Goal: Information Seeking & Learning: Learn about a topic

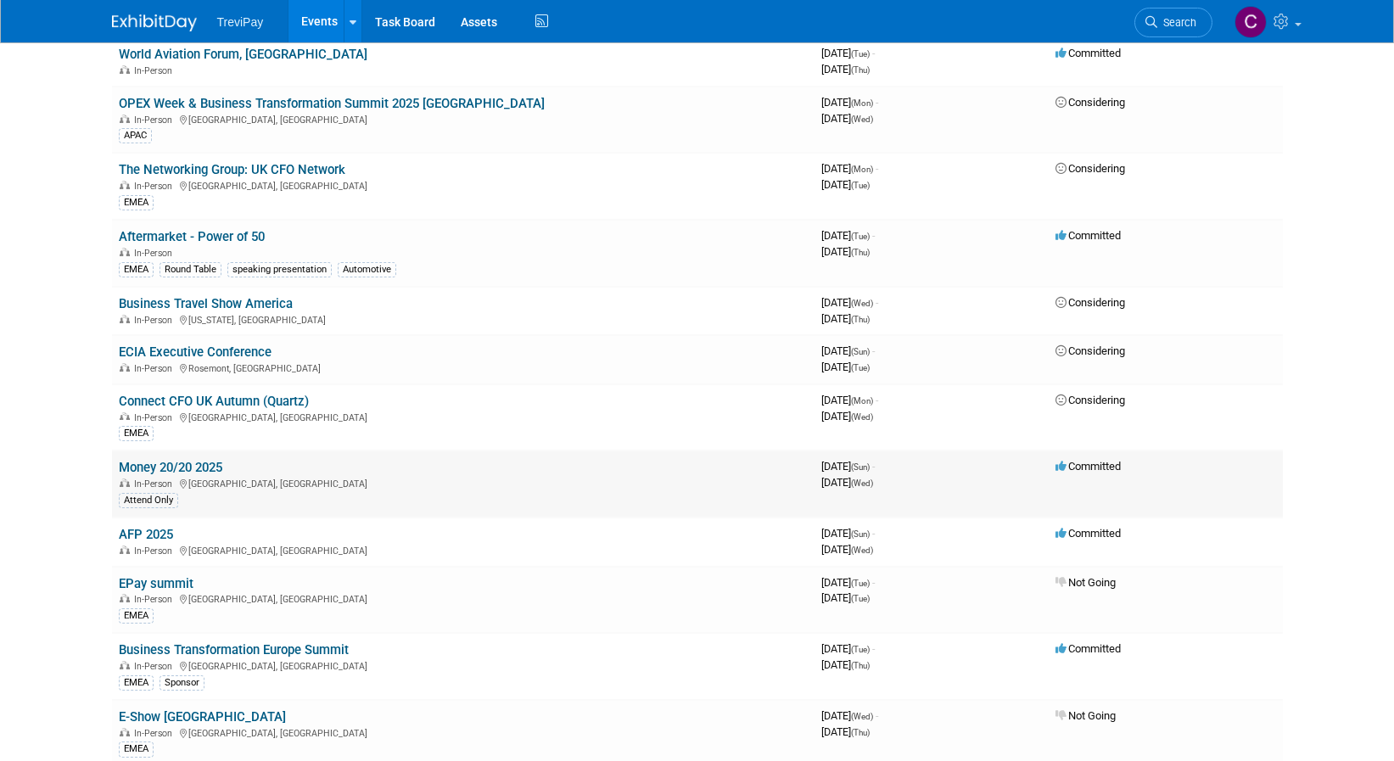
scroll to position [764, 0]
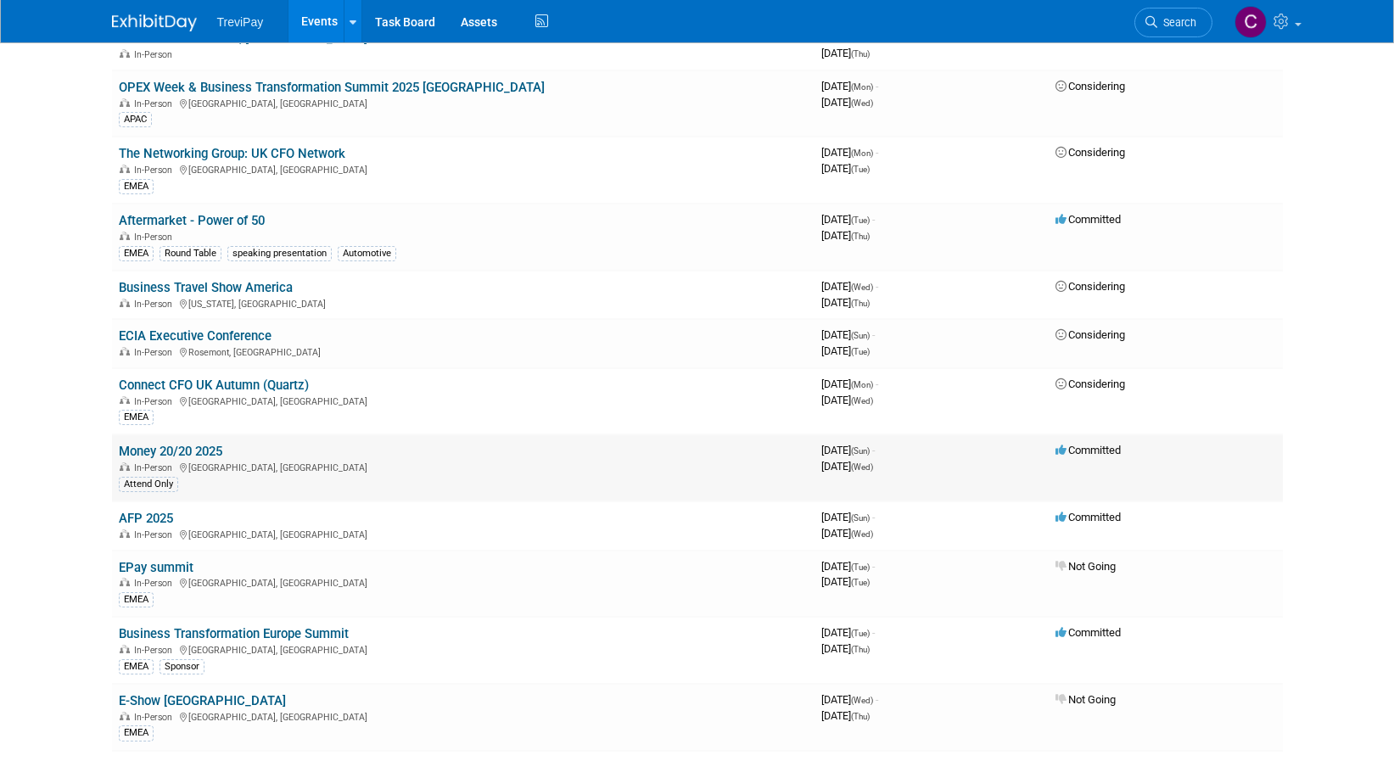
click at [183, 449] on link "Money 20/20 2025" at bounding box center [171, 451] width 104 height 15
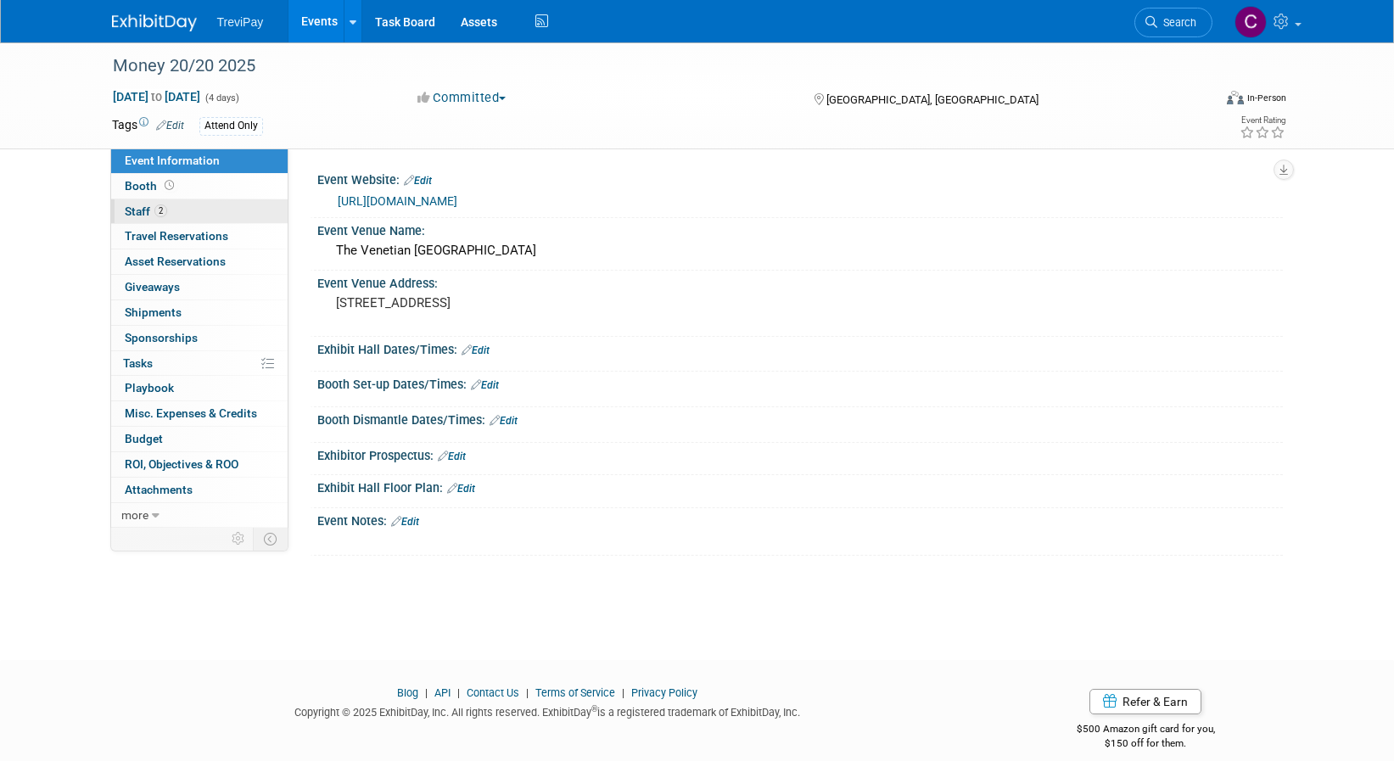
click at [215, 208] on link "2 Staff 2" at bounding box center [199, 211] width 176 height 25
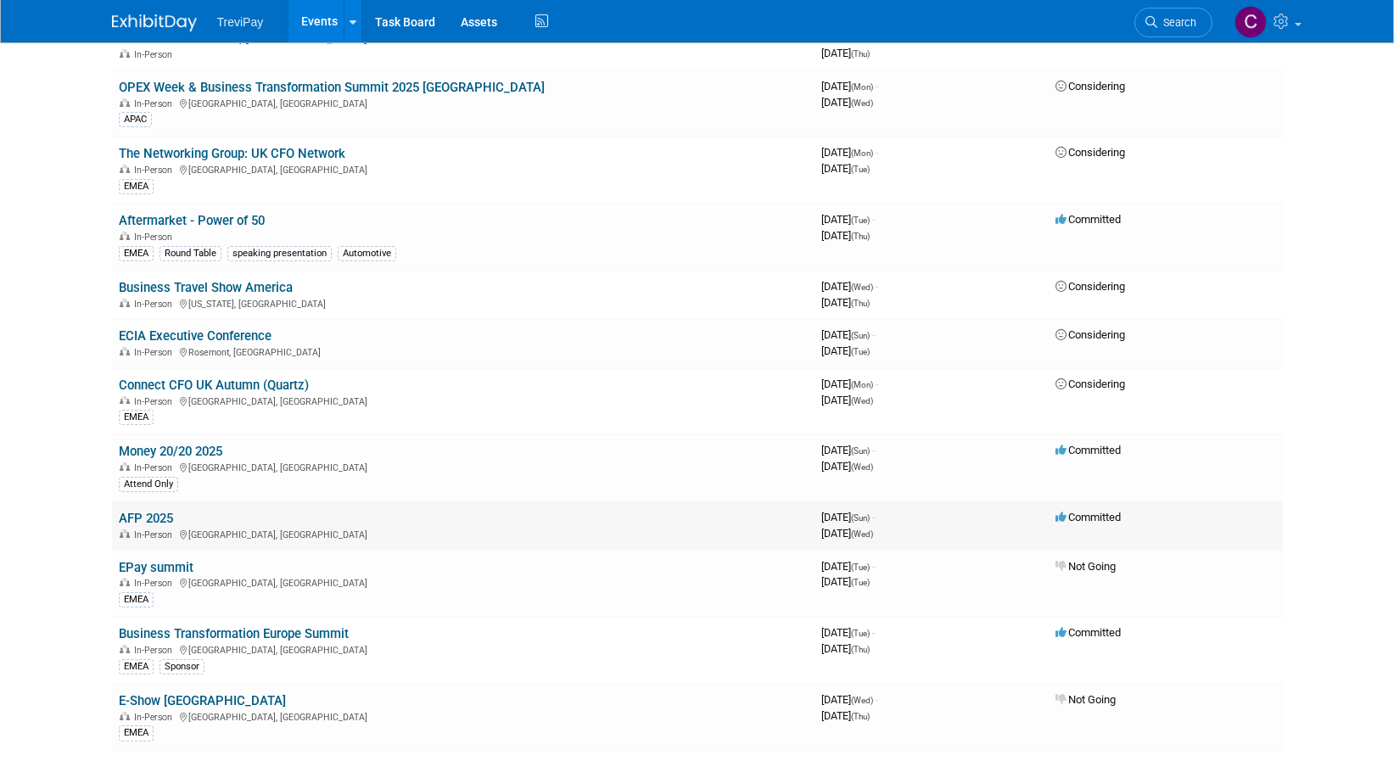
click at [156, 518] on link "AFP 2025" at bounding box center [146, 518] width 54 height 15
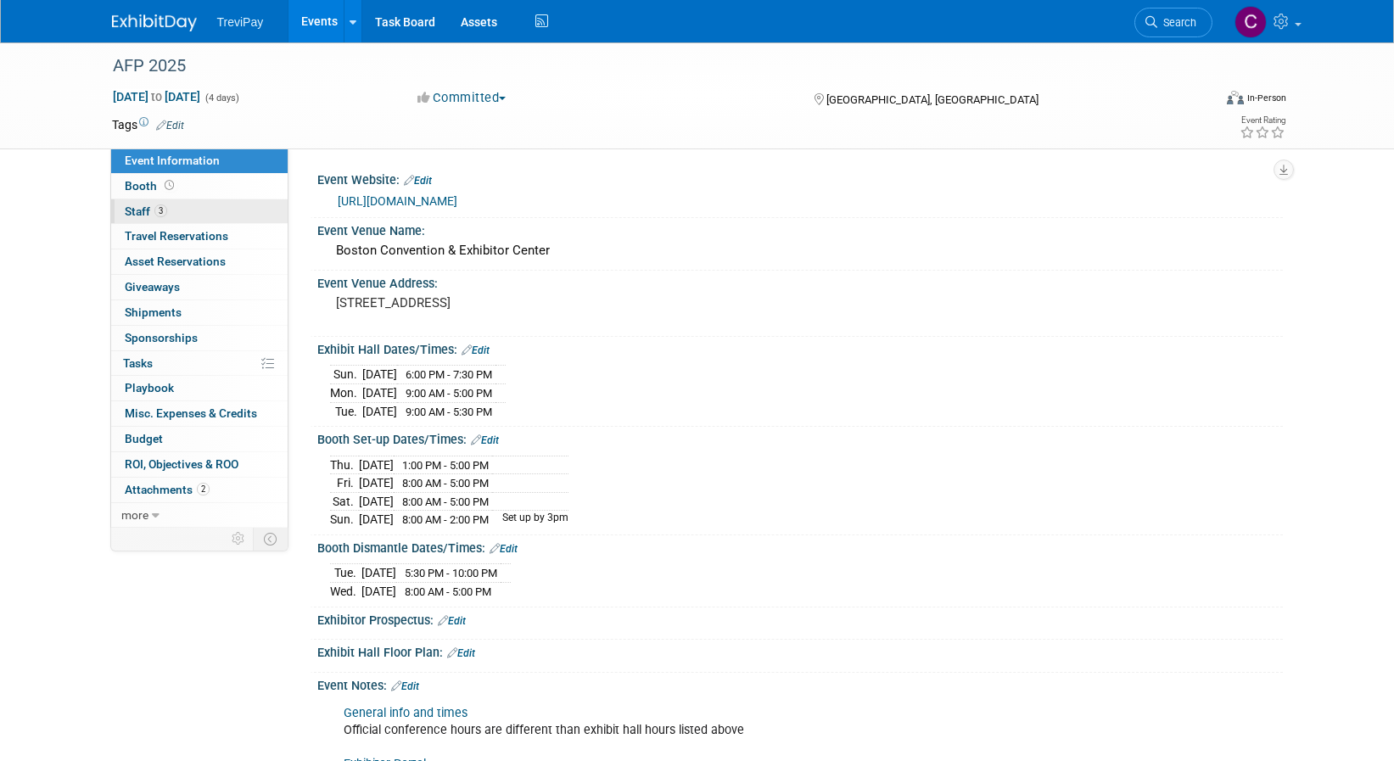
click at [204, 214] on link "3 Staff 3" at bounding box center [199, 211] width 176 height 25
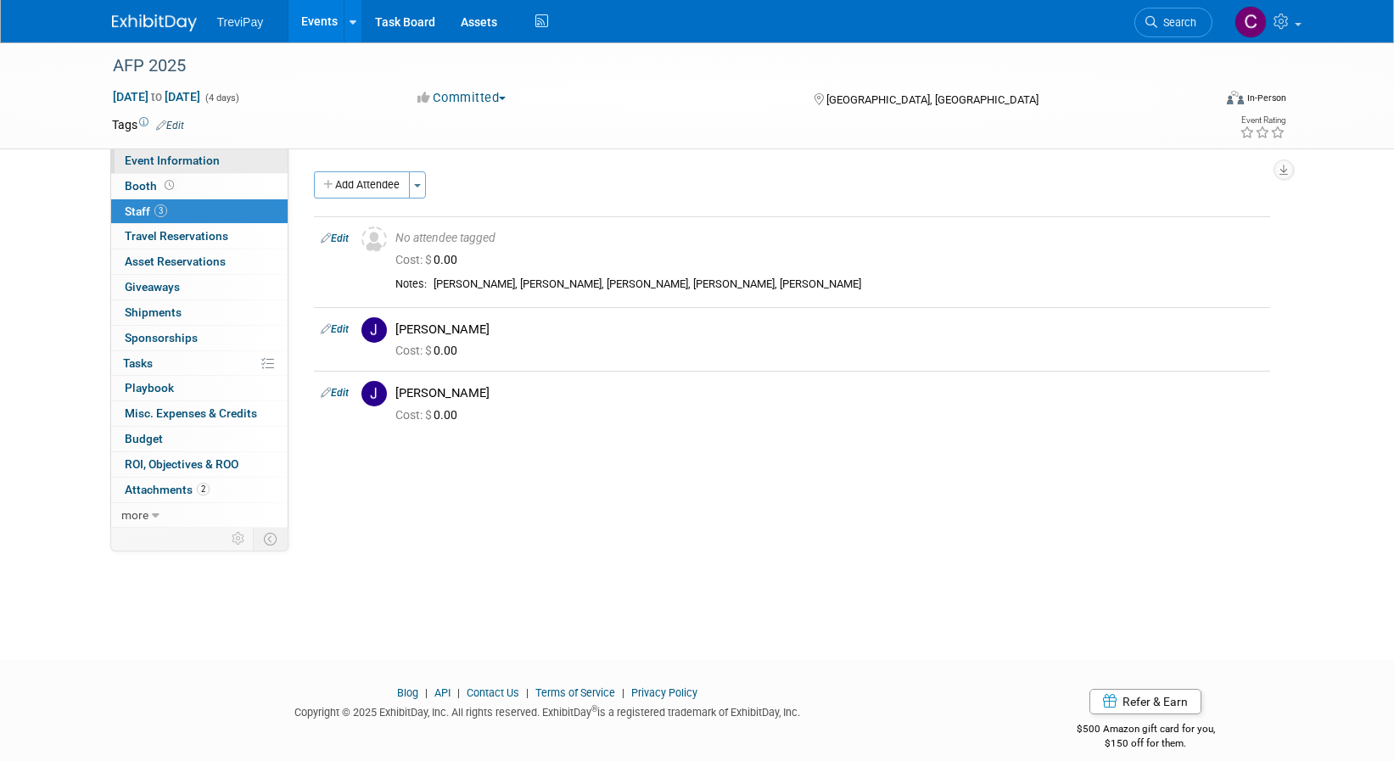
click at [194, 152] on link "Event Information" at bounding box center [199, 160] width 176 height 25
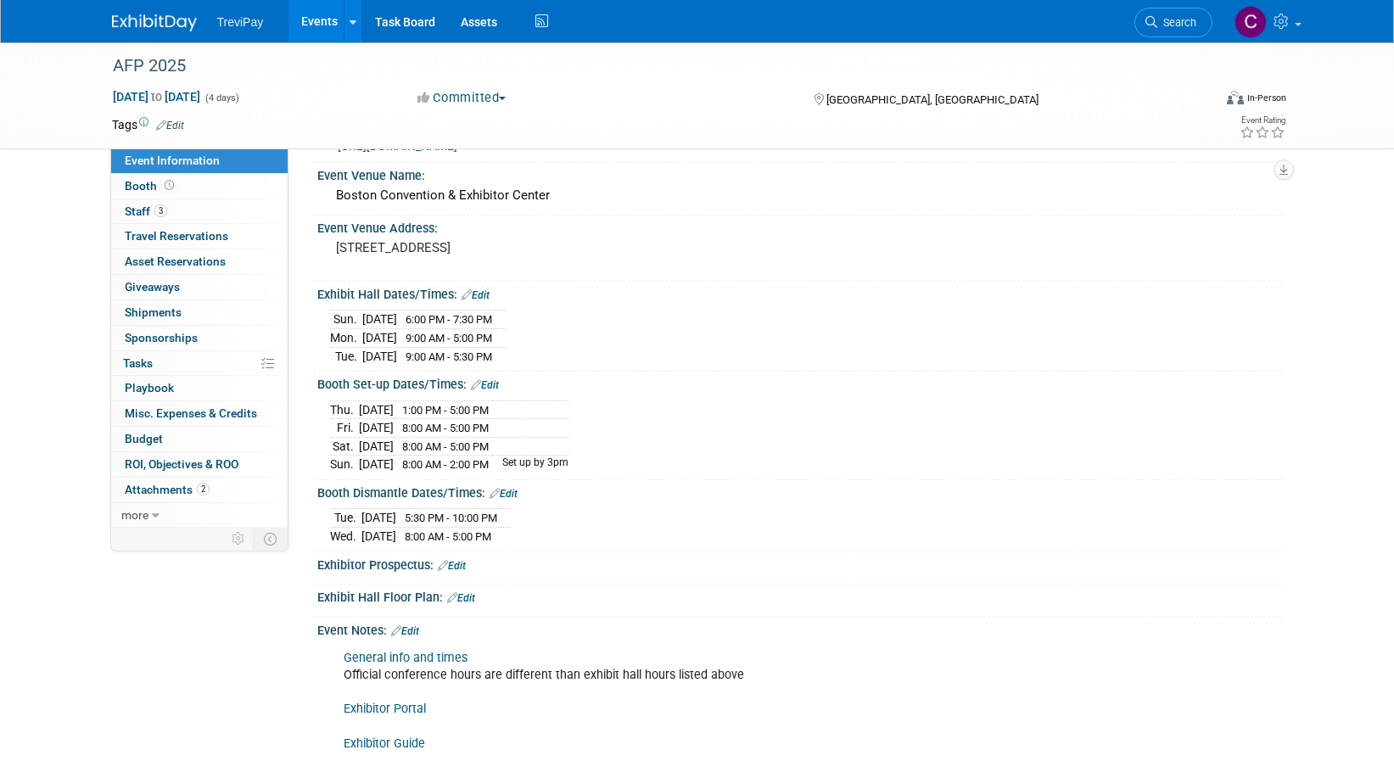
scroll to position [85, 0]
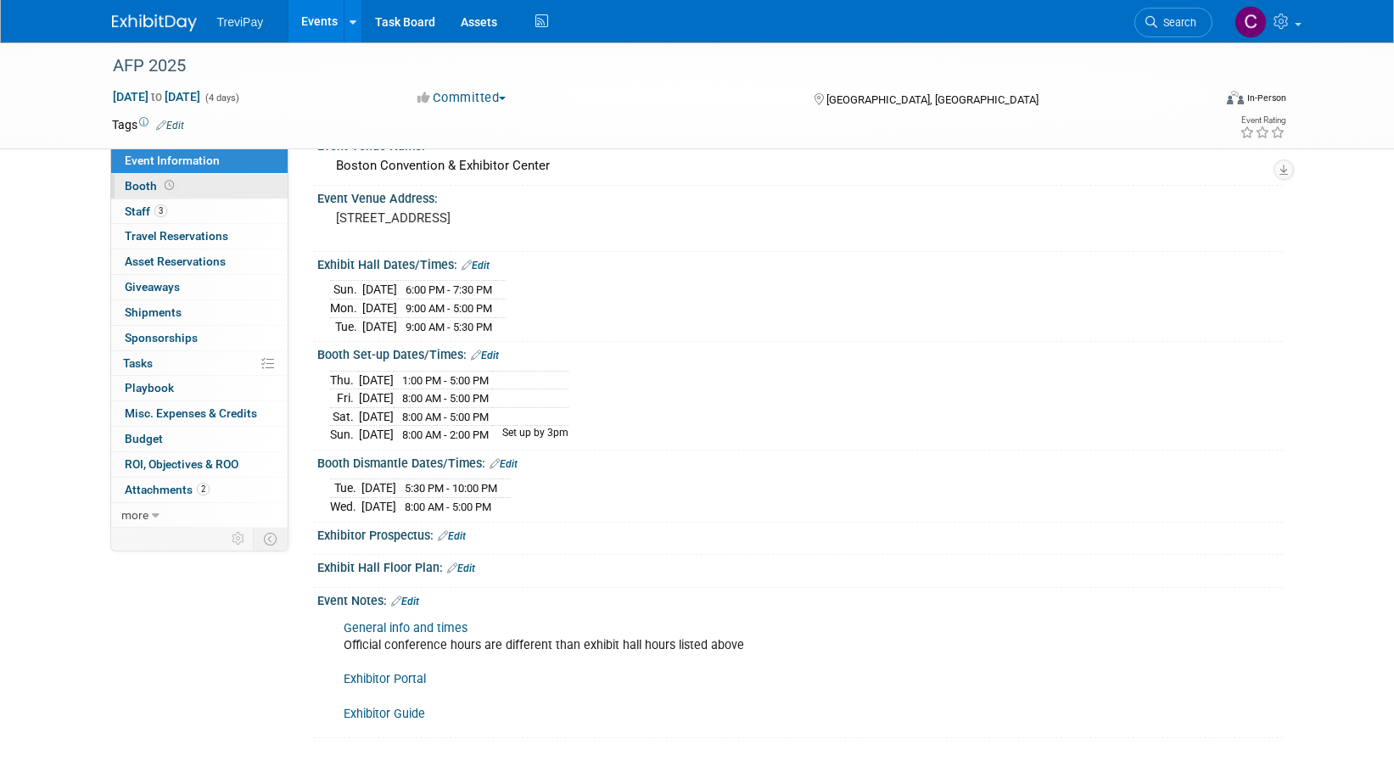
click at [212, 190] on link "Booth" at bounding box center [199, 186] width 176 height 25
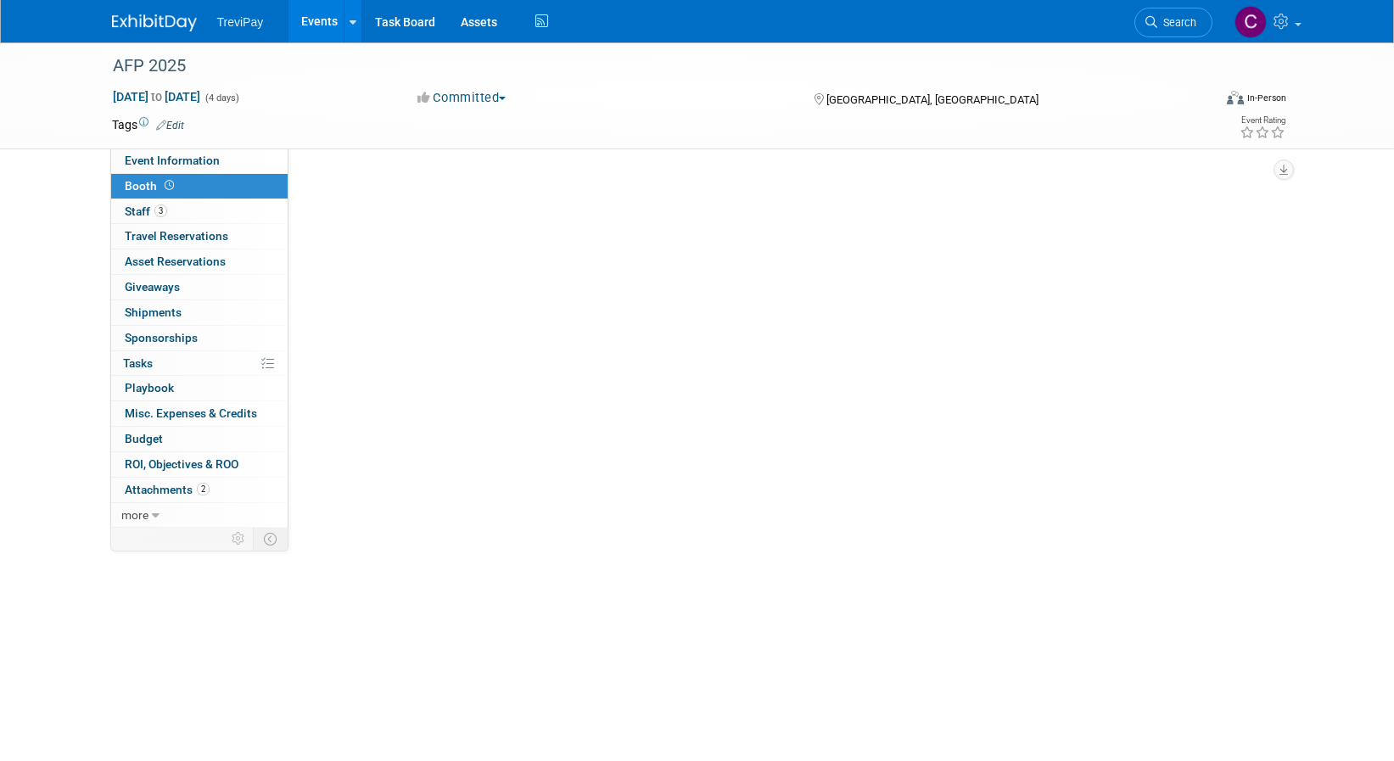
scroll to position [0, 0]
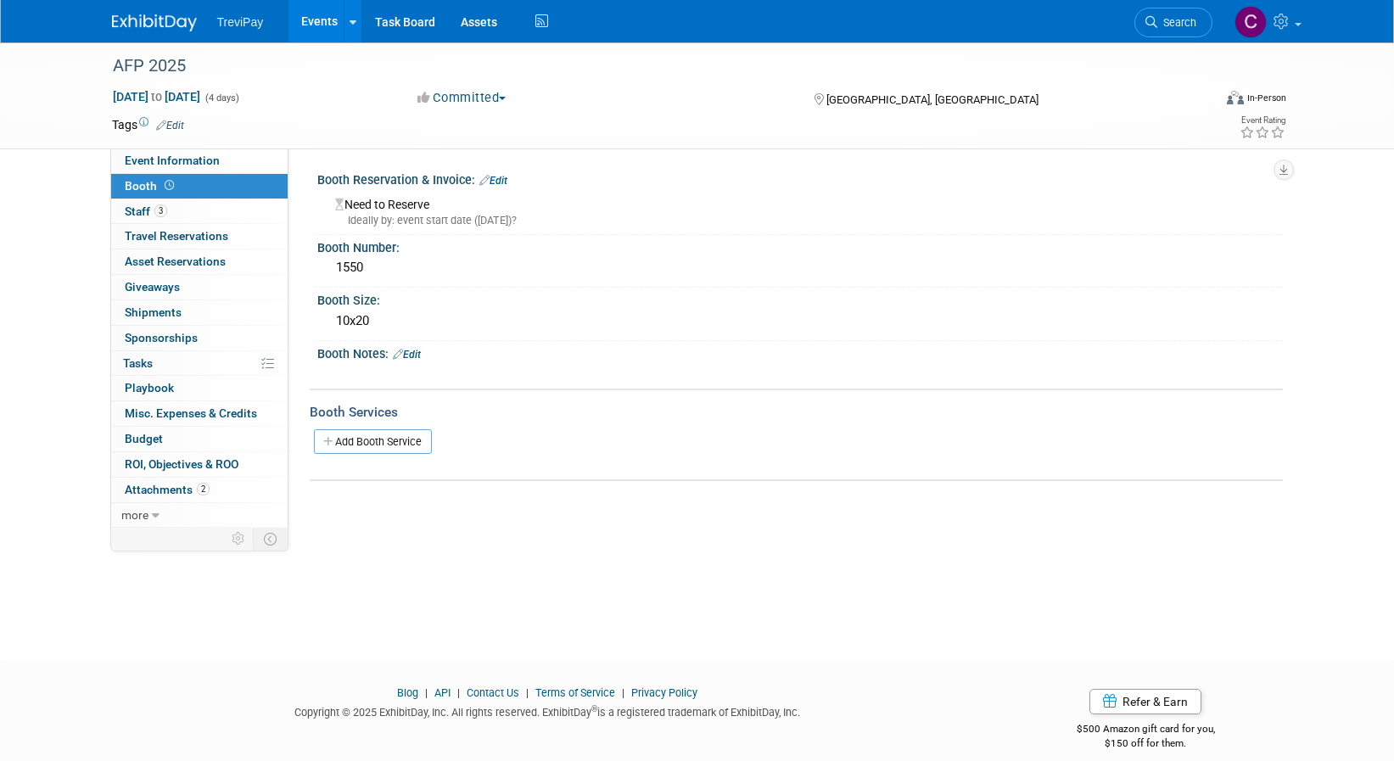
click at [216, 176] on link "Booth" at bounding box center [199, 186] width 176 height 25
click at [217, 172] on link "Event Information" at bounding box center [199, 160] width 176 height 25
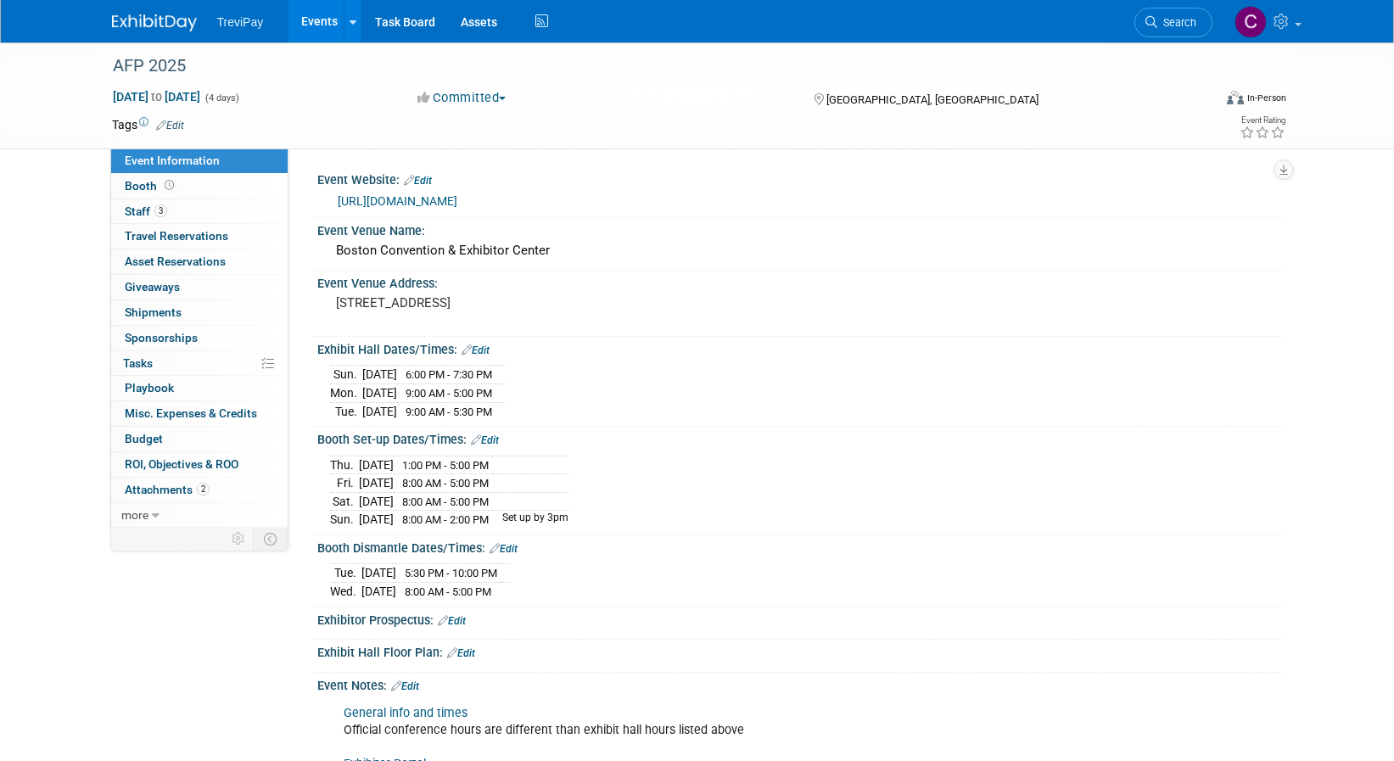
click at [457, 196] on link "https://conference.afponline.org/" at bounding box center [398, 201] width 120 height 14
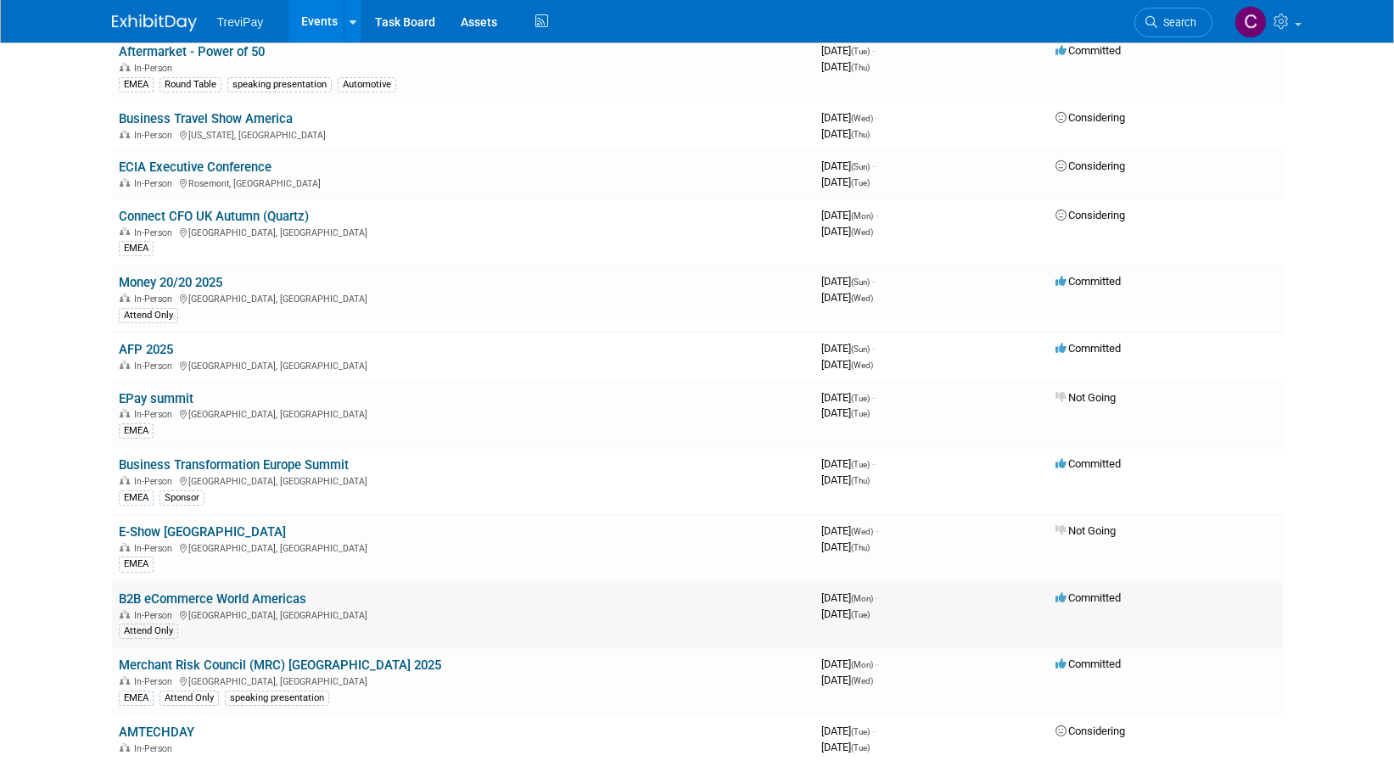
scroll to position [933, 0]
click at [253, 597] on link "B2B eCommerce World Americas" at bounding box center [213, 598] width 188 height 15
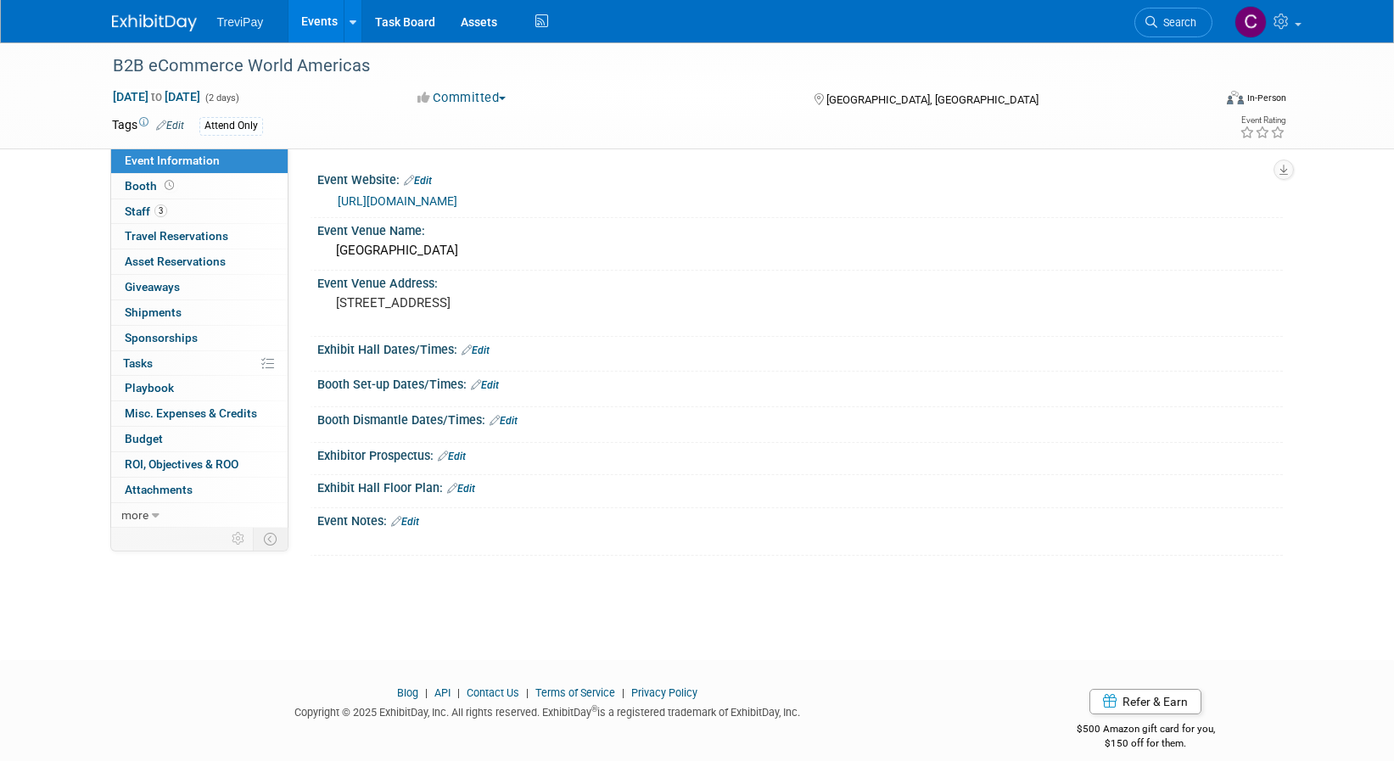
click at [457, 203] on link "https://b2becommerceworld.org/americas/" at bounding box center [398, 201] width 120 height 14
click at [215, 201] on link "3 Staff 3" at bounding box center [199, 211] width 176 height 25
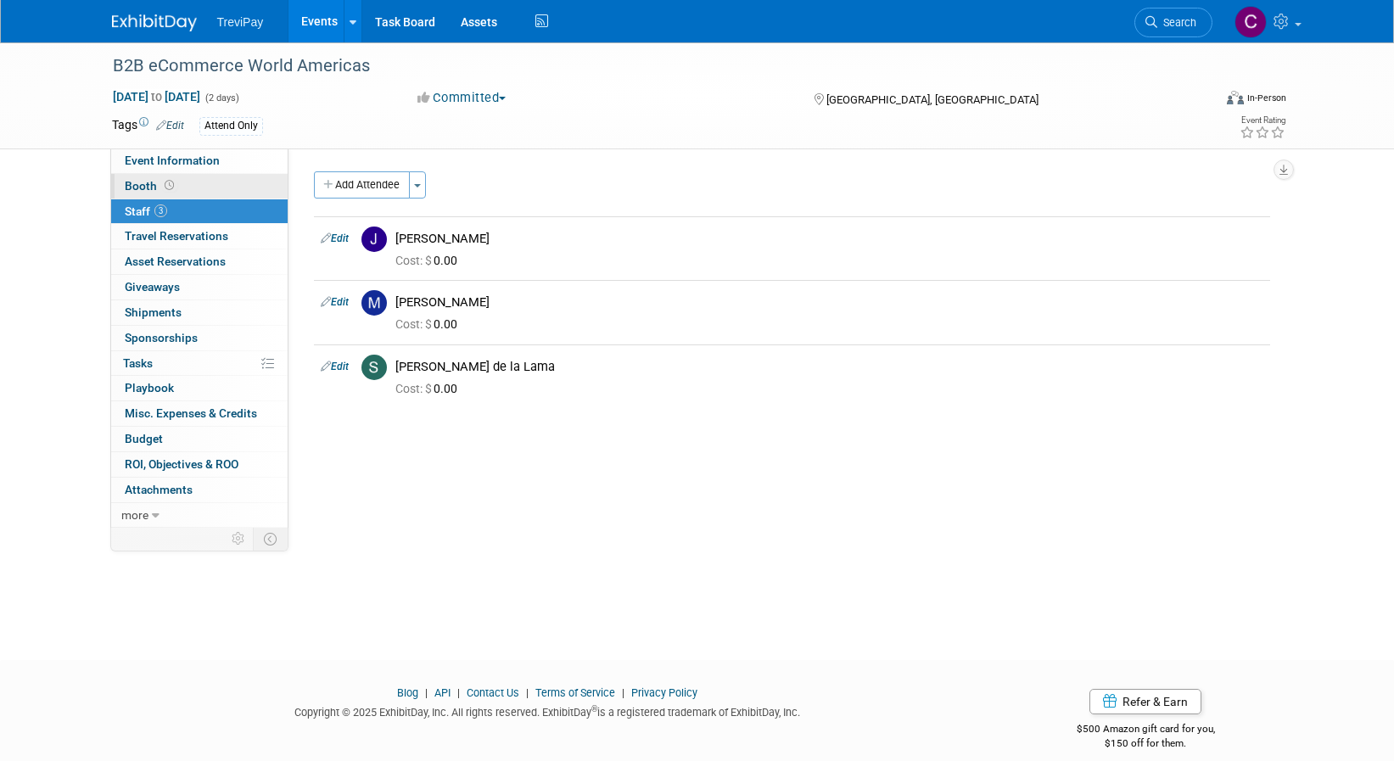
click at [171, 186] on icon at bounding box center [169, 185] width 9 height 9
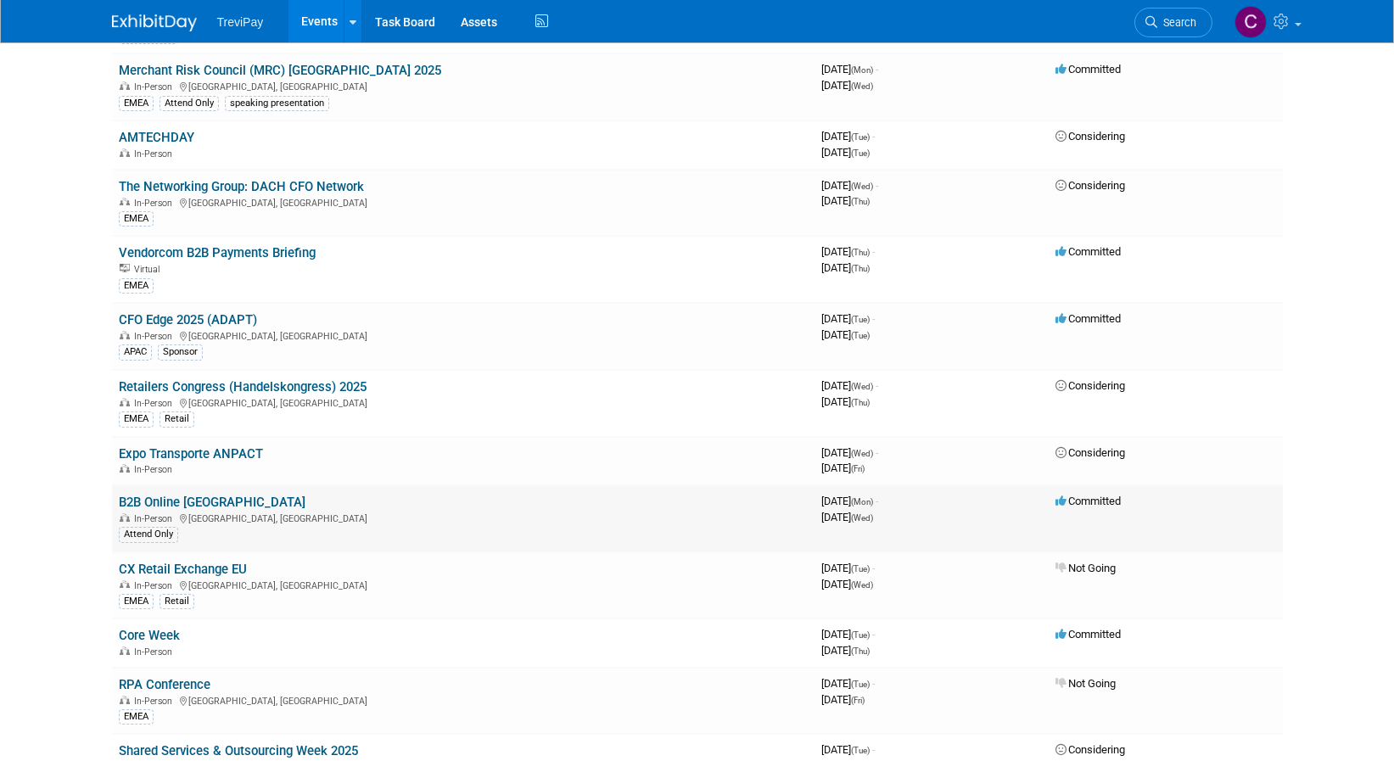
scroll to position [1612, 0]
